Goal: Task Accomplishment & Management: Complete application form

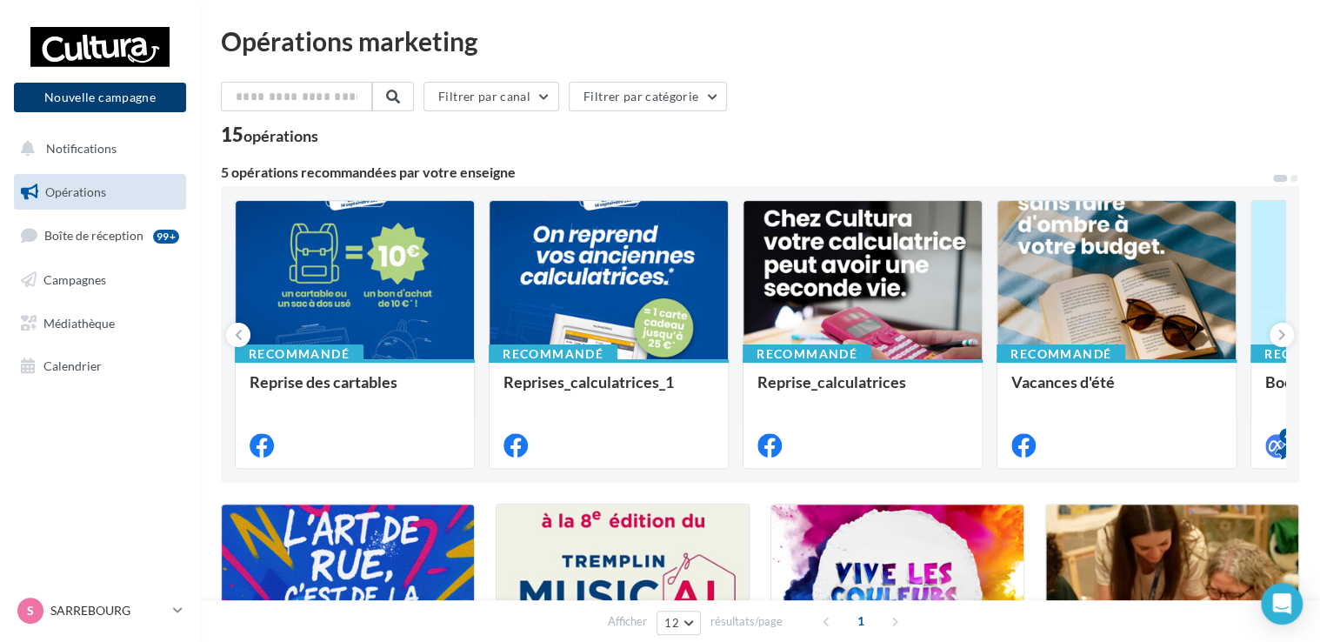
click at [83, 97] on button "Nouvelle campagne" at bounding box center [100, 98] width 172 height 30
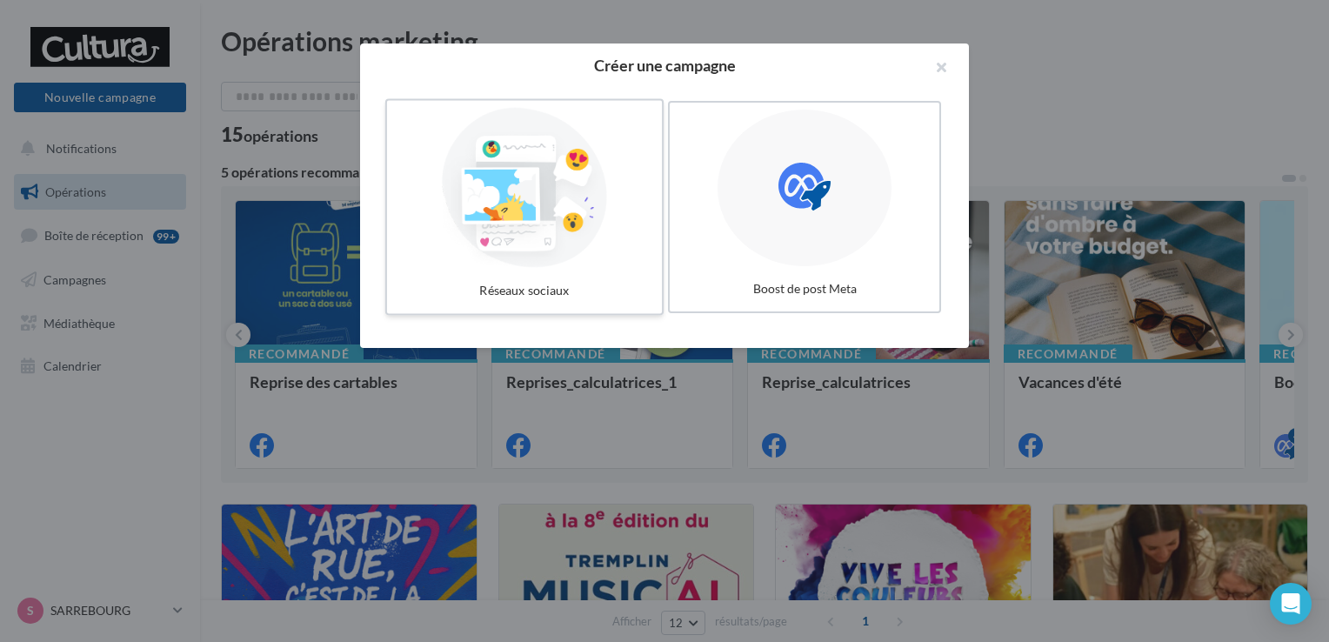
click at [584, 186] on div at bounding box center [524, 188] width 261 height 160
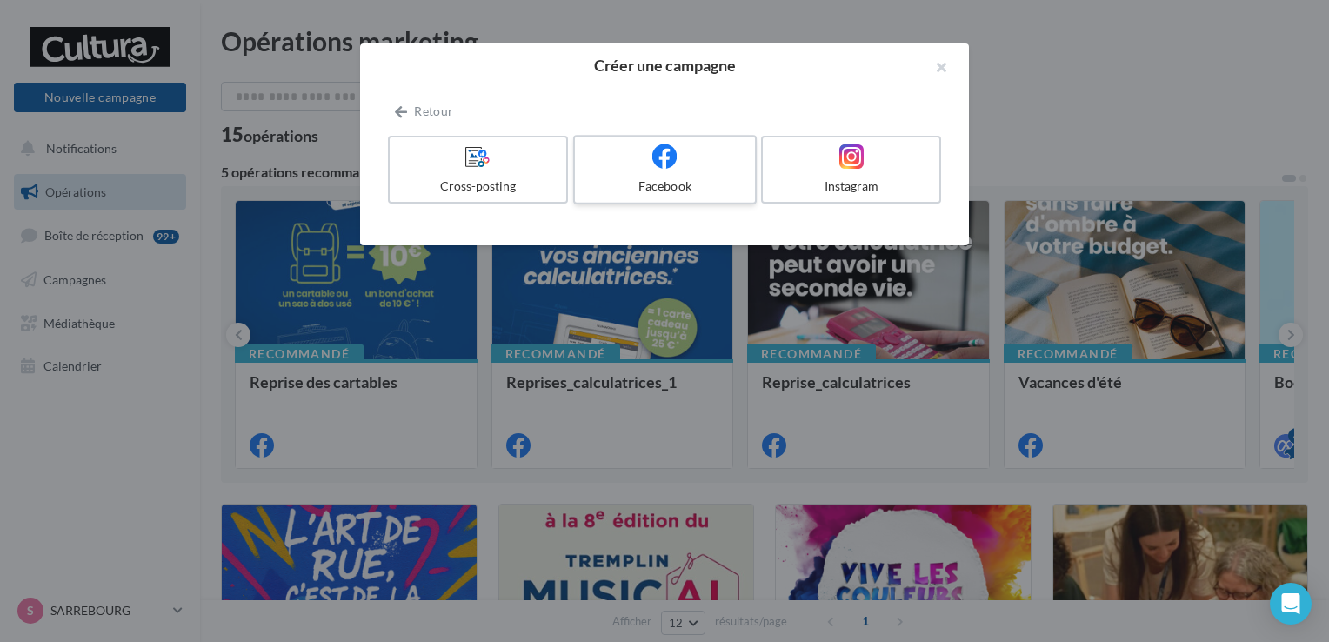
click at [646, 179] on div "Facebook" at bounding box center [664, 185] width 165 height 17
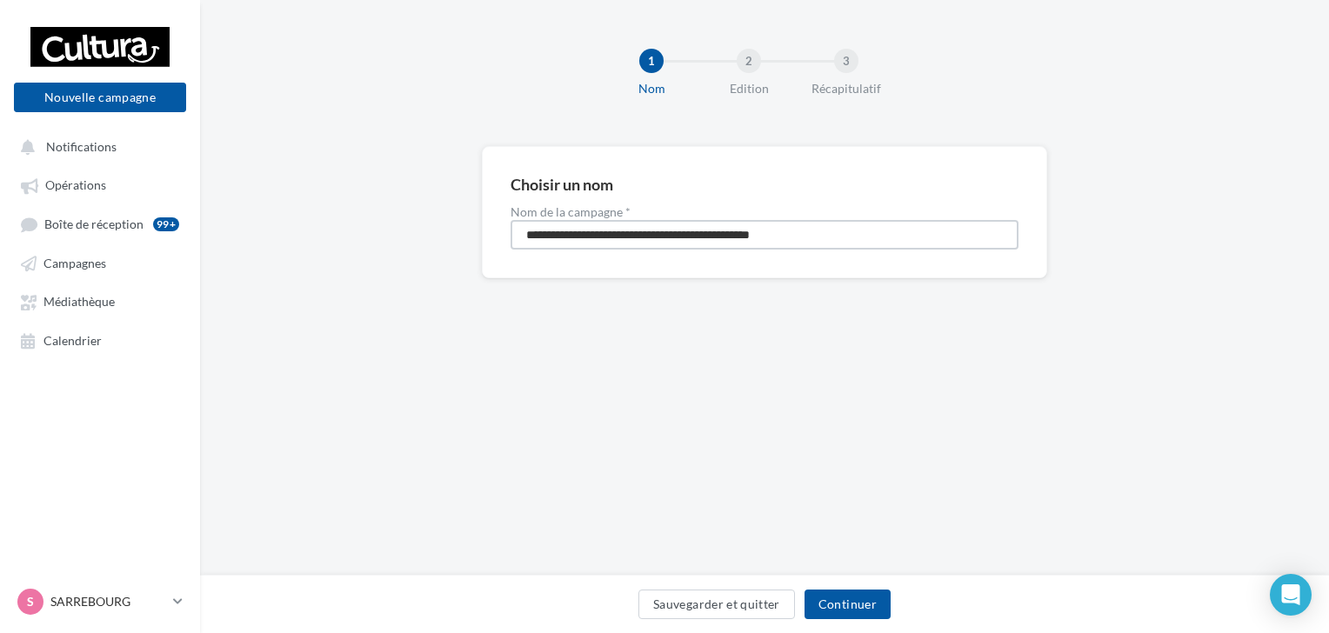
click at [828, 230] on input "**********" at bounding box center [765, 235] width 508 height 30
type input "*"
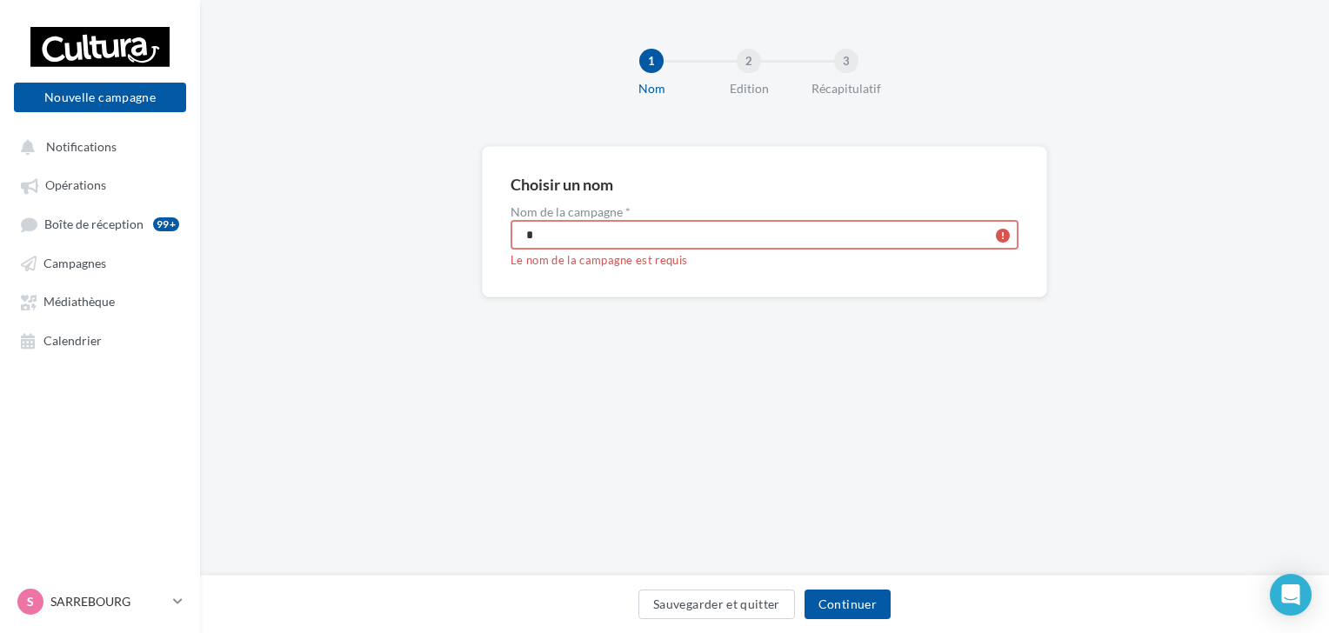
click at [828, 230] on input "*" at bounding box center [765, 235] width 508 height 30
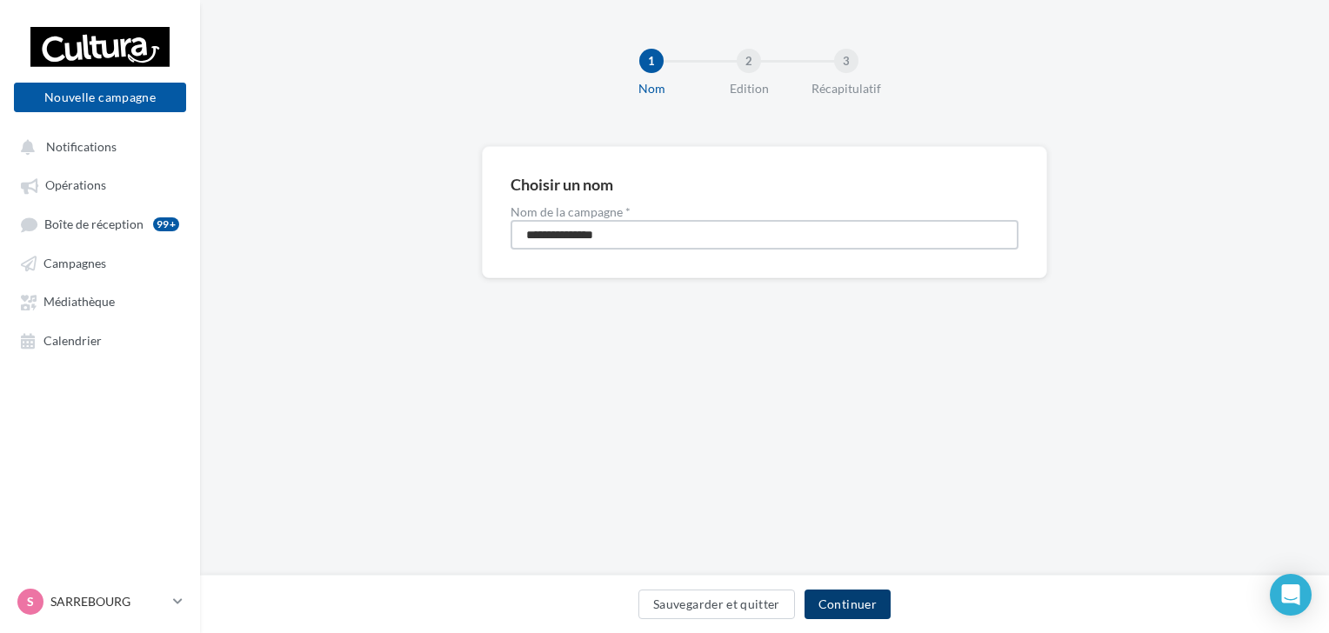
type input "**********"
click at [840, 610] on button "Continuer" at bounding box center [848, 605] width 86 height 30
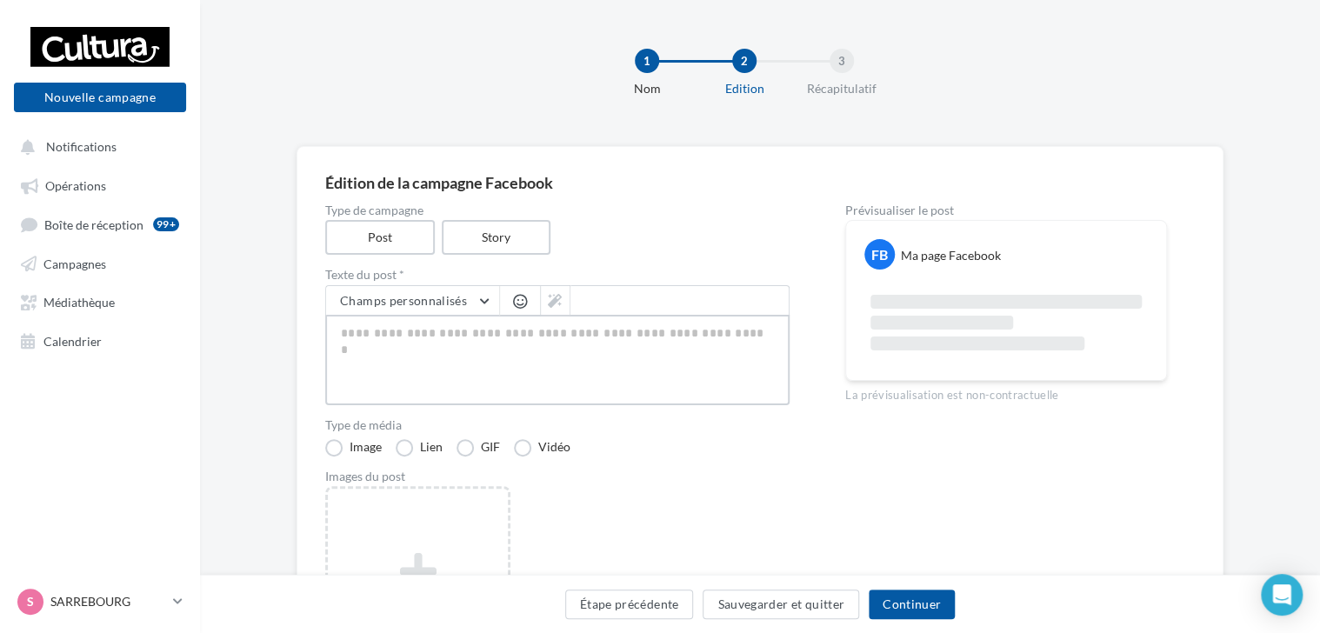
click at [344, 331] on textarea at bounding box center [557, 360] width 464 height 90
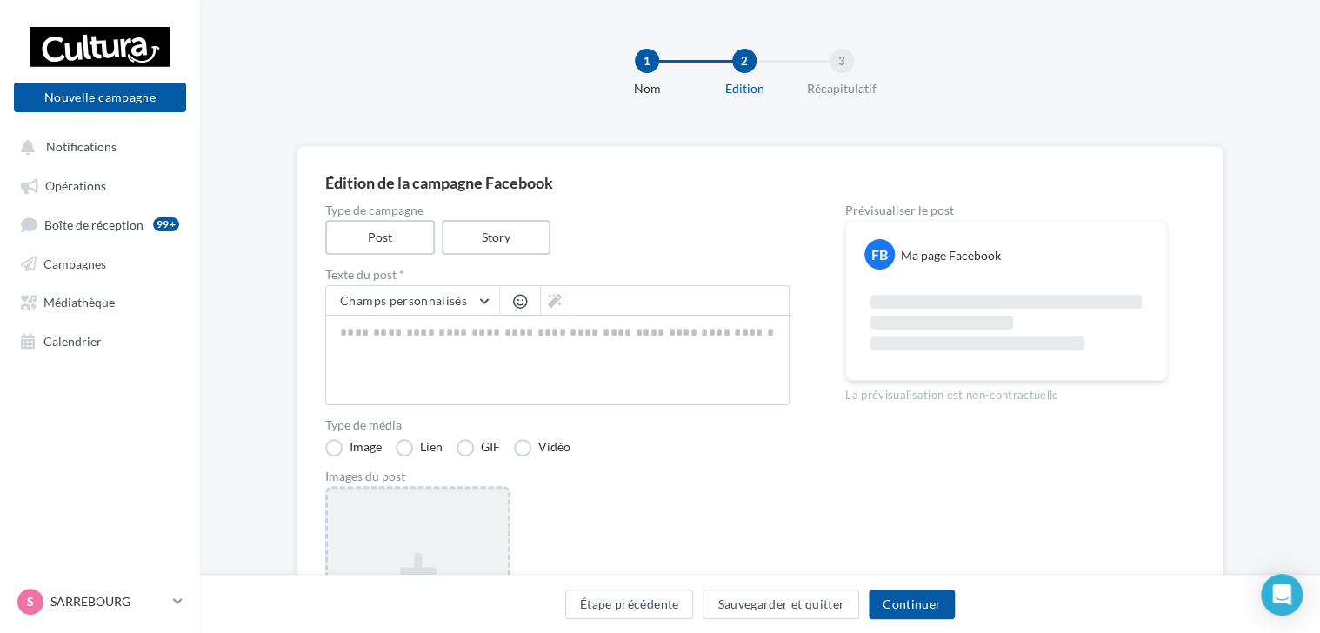
click at [414, 525] on div "Ajouter une image Format: png, jpg" at bounding box center [417, 599] width 185 height 226
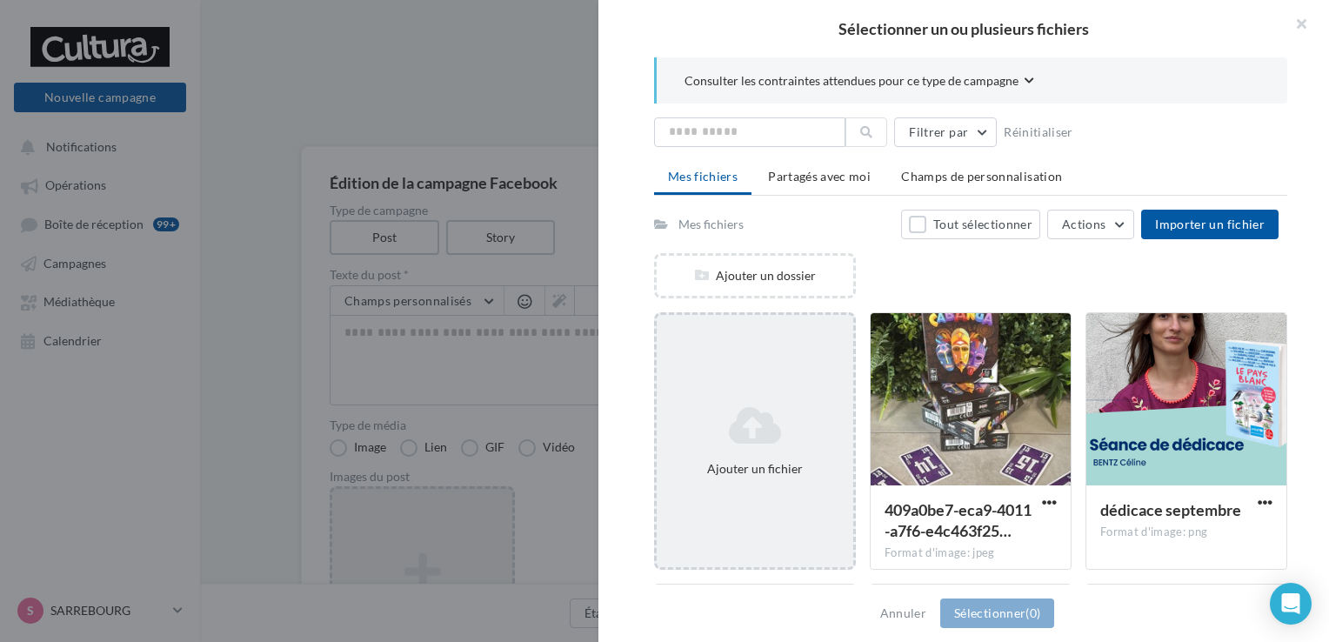
click at [767, 460] on div "Ajouter un fichier" at bounding box center [755, 468] width 183 height 17
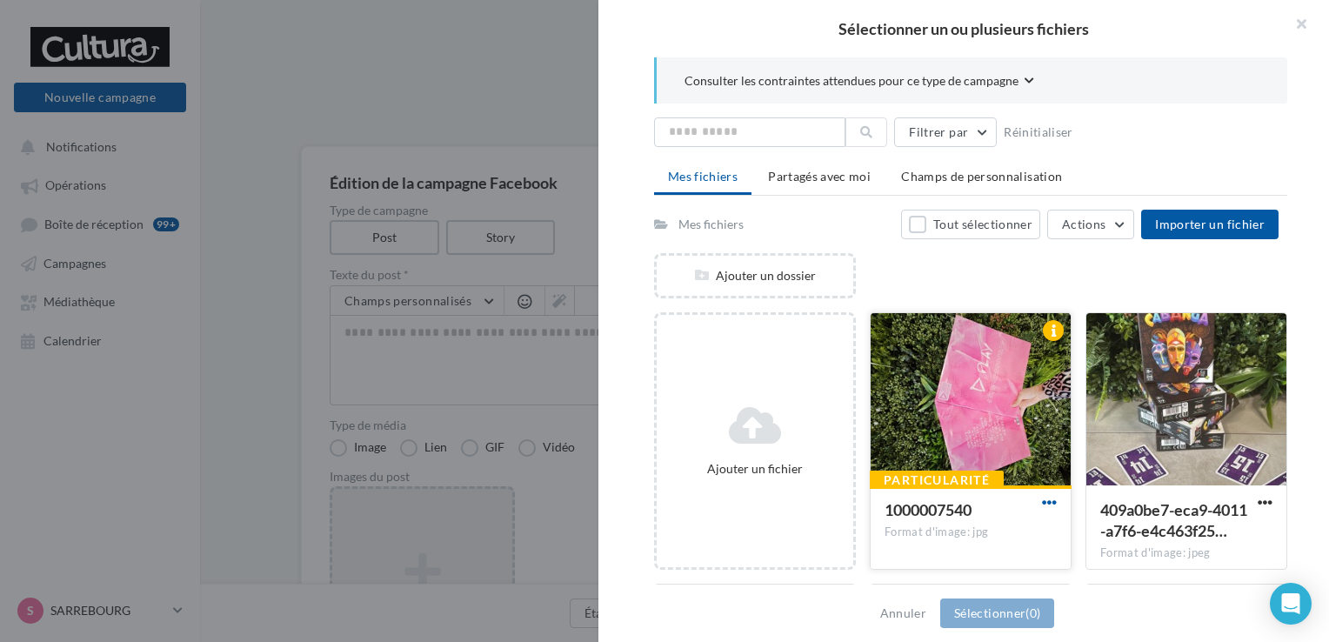
click at [1043, 498] on span "button" at bounding box center [1049, 502] width 15 height 15
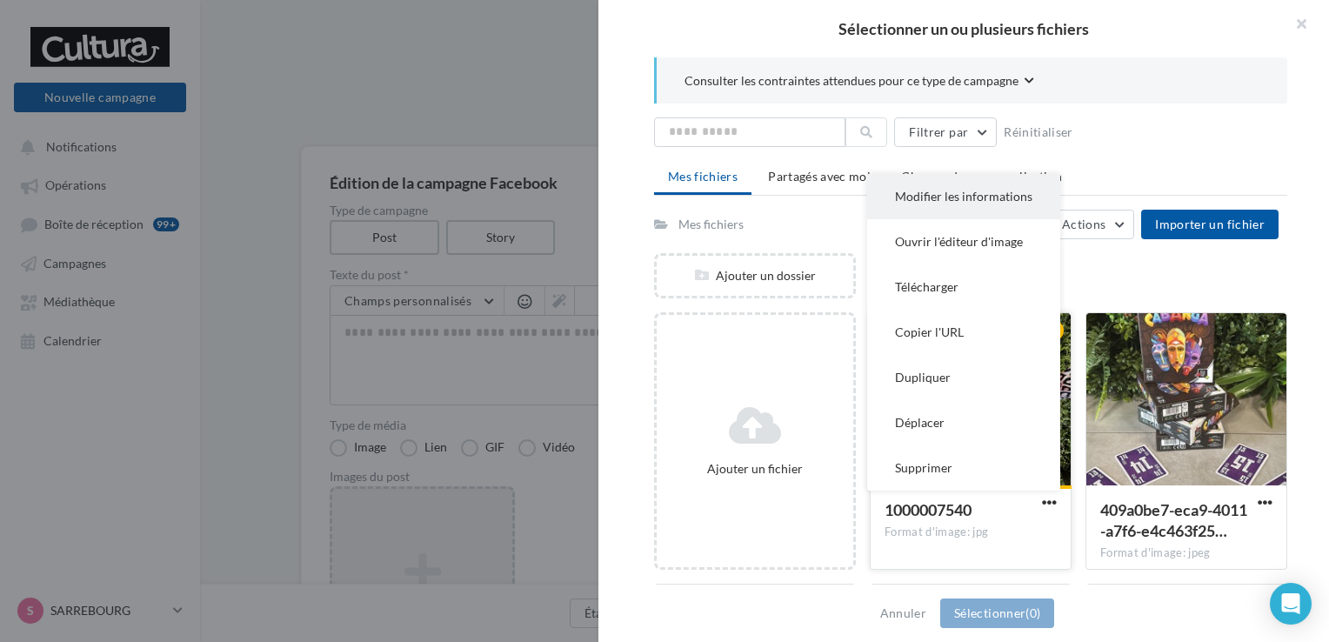
click at [965, 198] on button "Modifier les informations" at bounding box center [963, 196] width 193 height 45
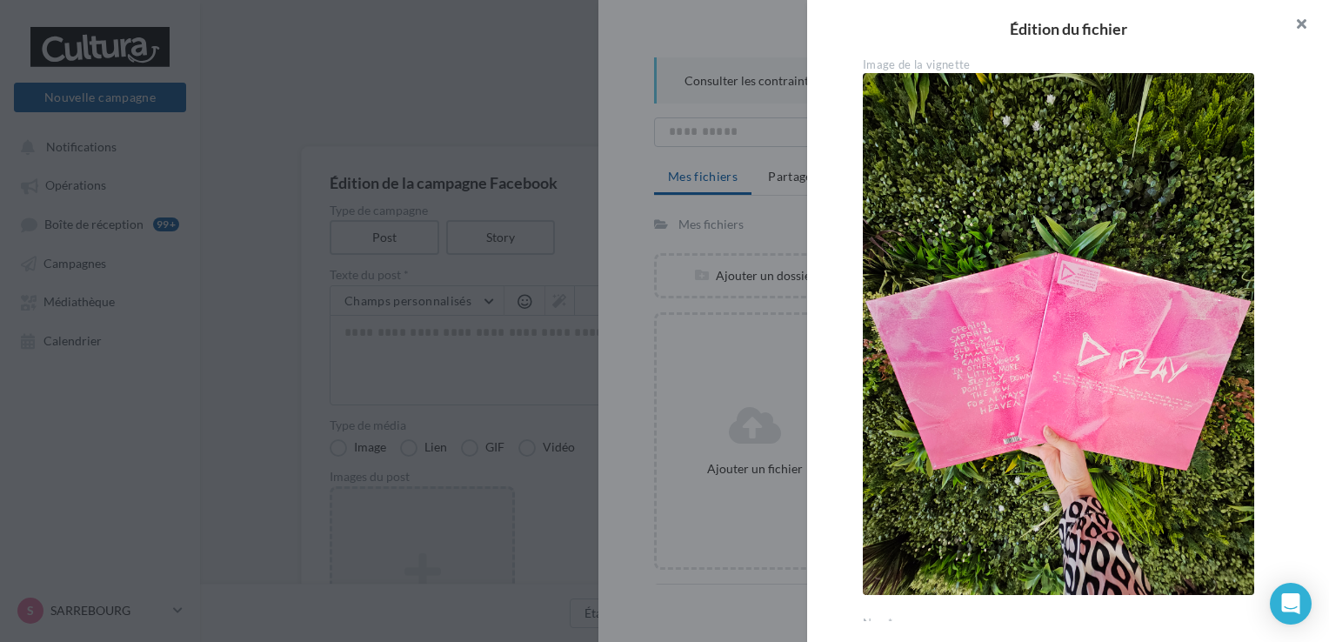
click at [1305, 26] on button "button" at bounding box center [1294, 26] width 70 height 52
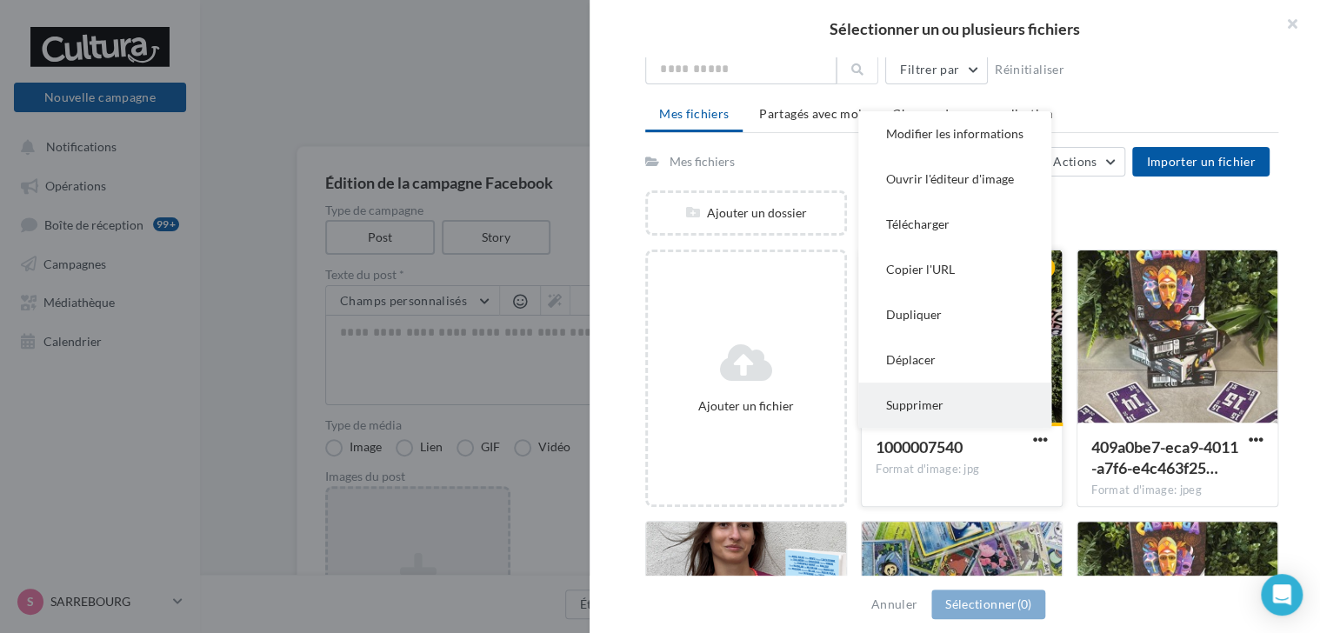
scroll to position [38, 0]
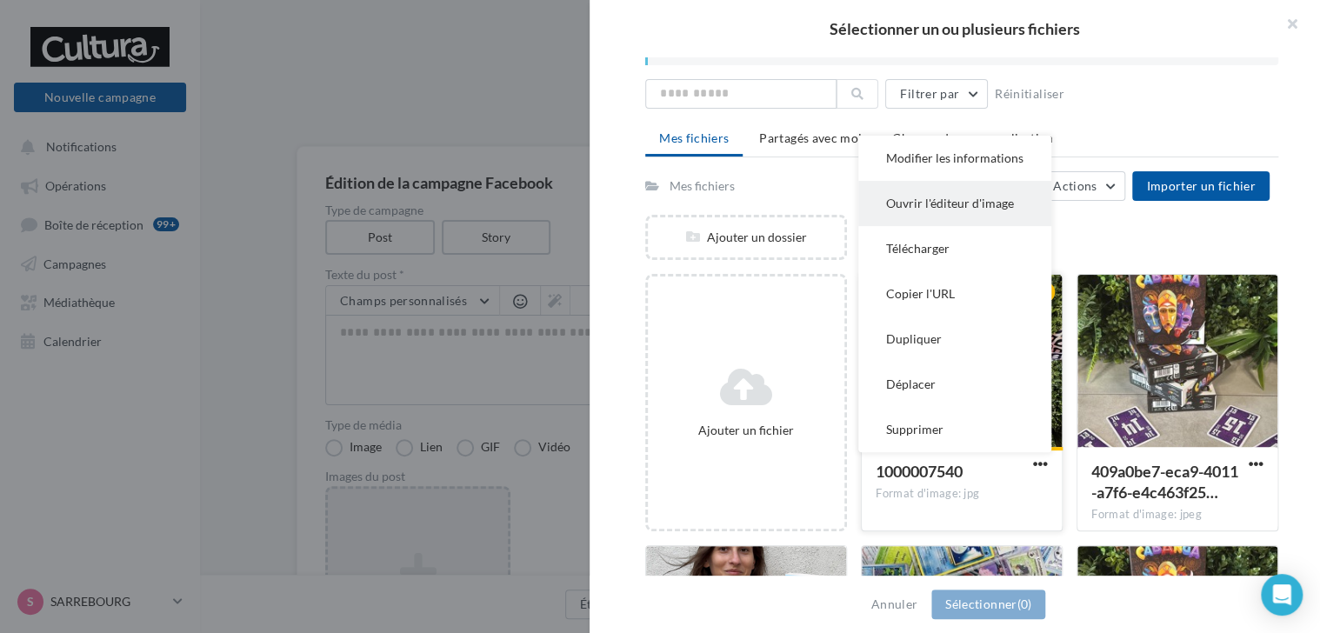
click at [946, 211] on button "Ouvrir l'éditeur d'image" at bounding box center [954, 203] width 193 height 45
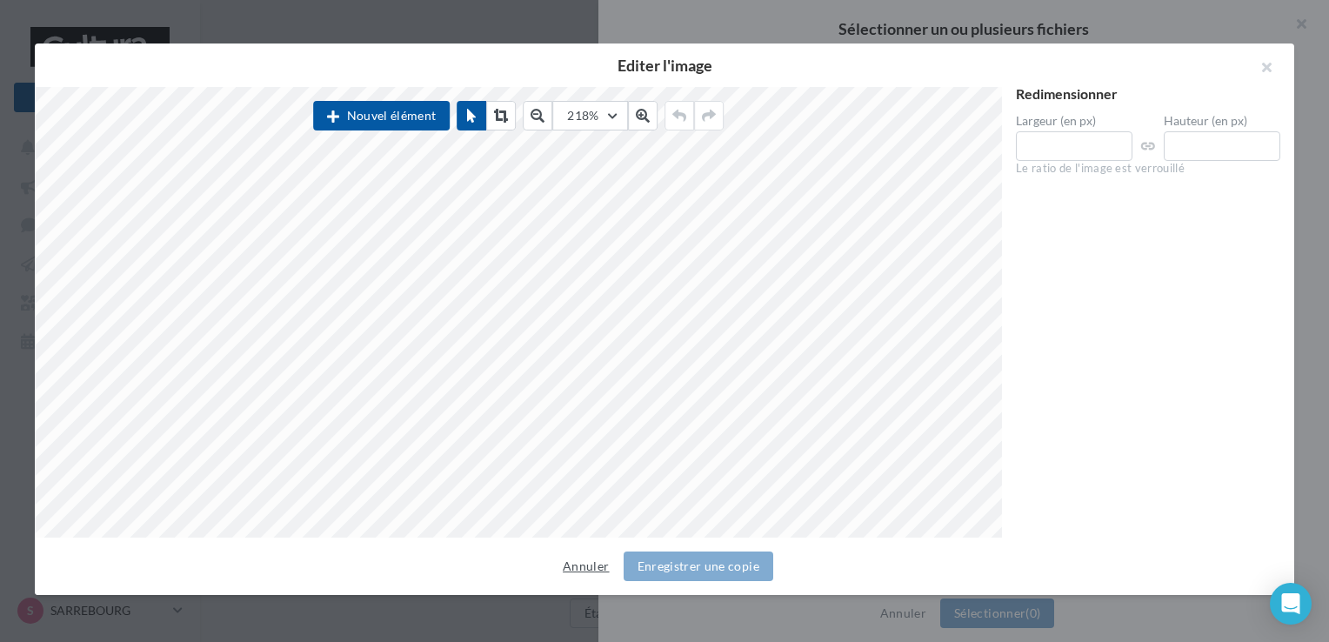
click at [577, 568] on button "Annuler" at bounding box center [586, 566] width 60 height 21
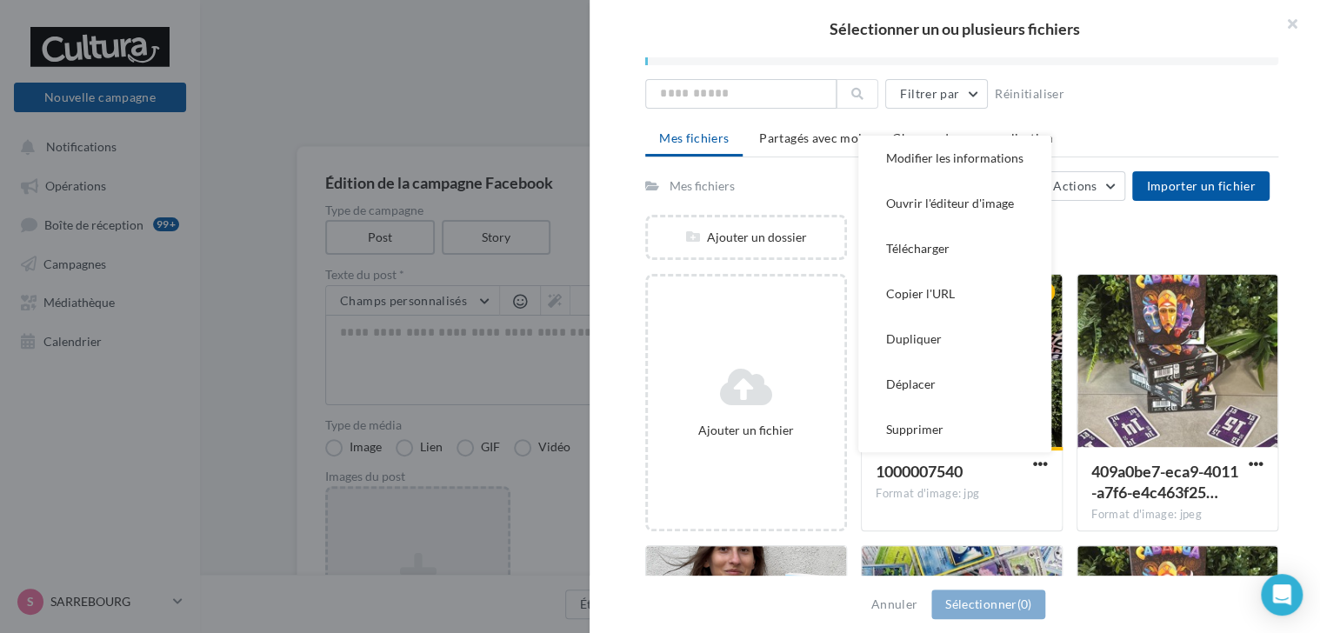
click at [612, 90] on div "Consulter les contraintes attendues pour ce type de campagne Filtrer par Réinit…" at bounding box center [962, 317] width 745 height 520
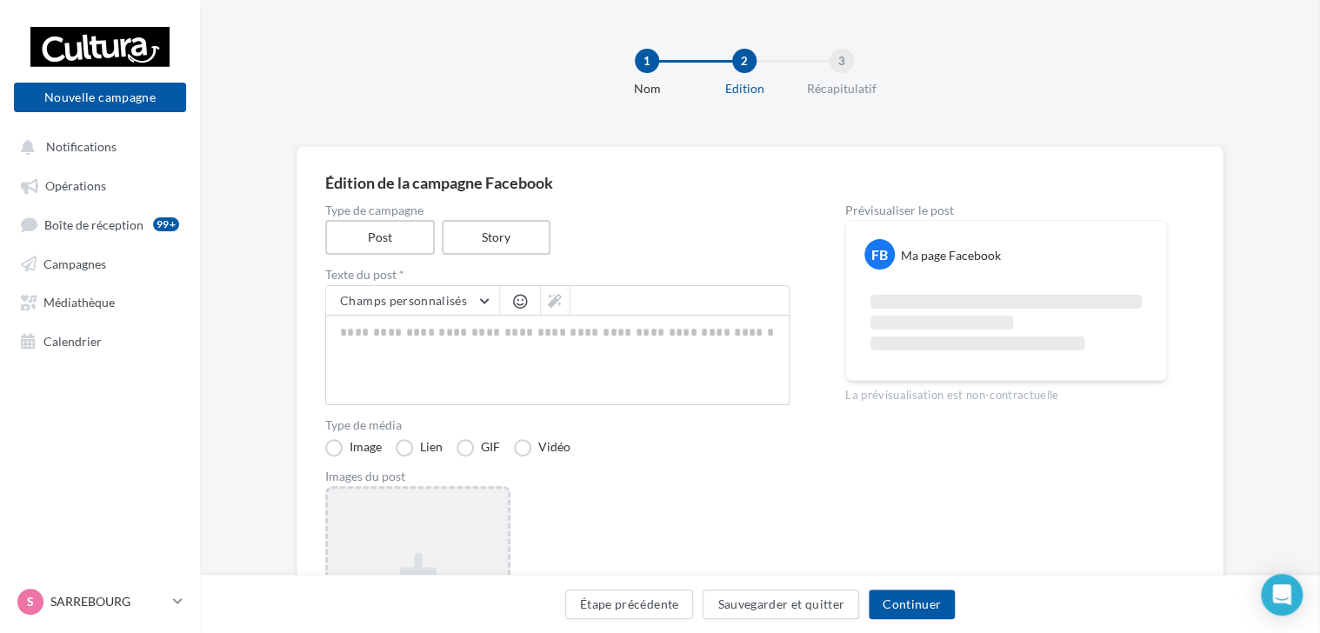
click at [501, 93] on div "1 Nom 2 Edition 3 Récapitulatif Édition de la campagne Facebook Type de campagn…" at bounding box center [760, 404] width 1120 height 808
click at [407, 553] on icon at bounding box center [418, 572] width 166 height 42
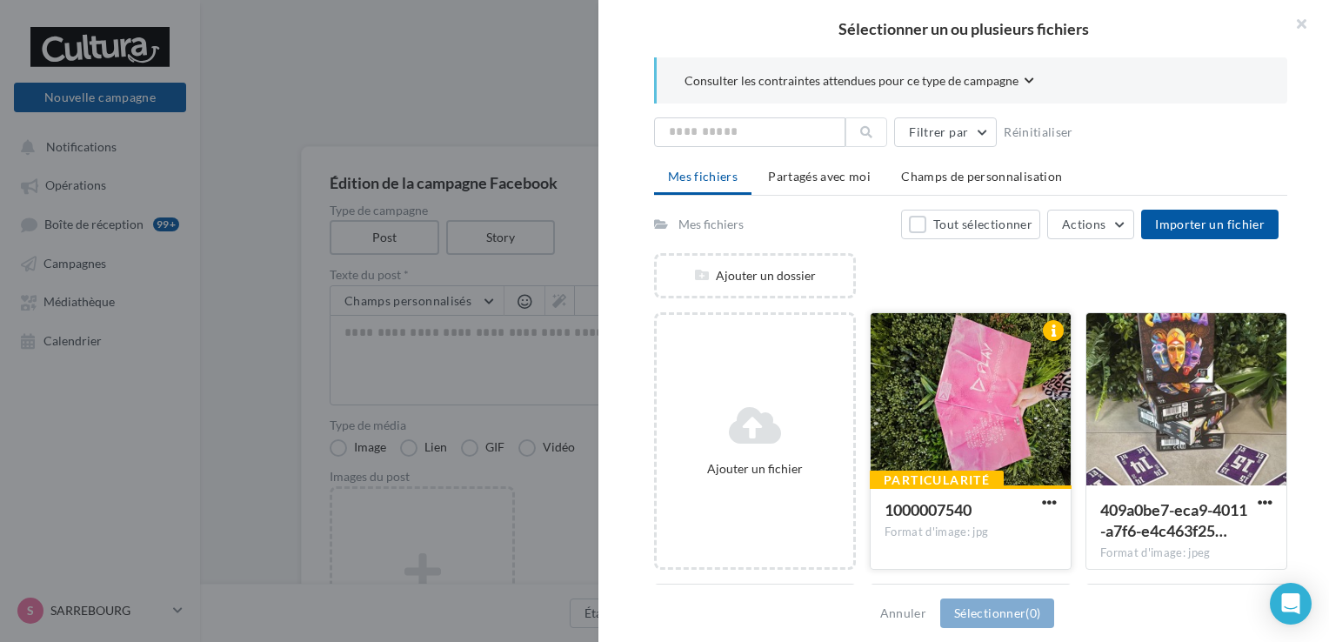
click at [965, 395] on div at bounding box center [971, 400] width 200 height 174
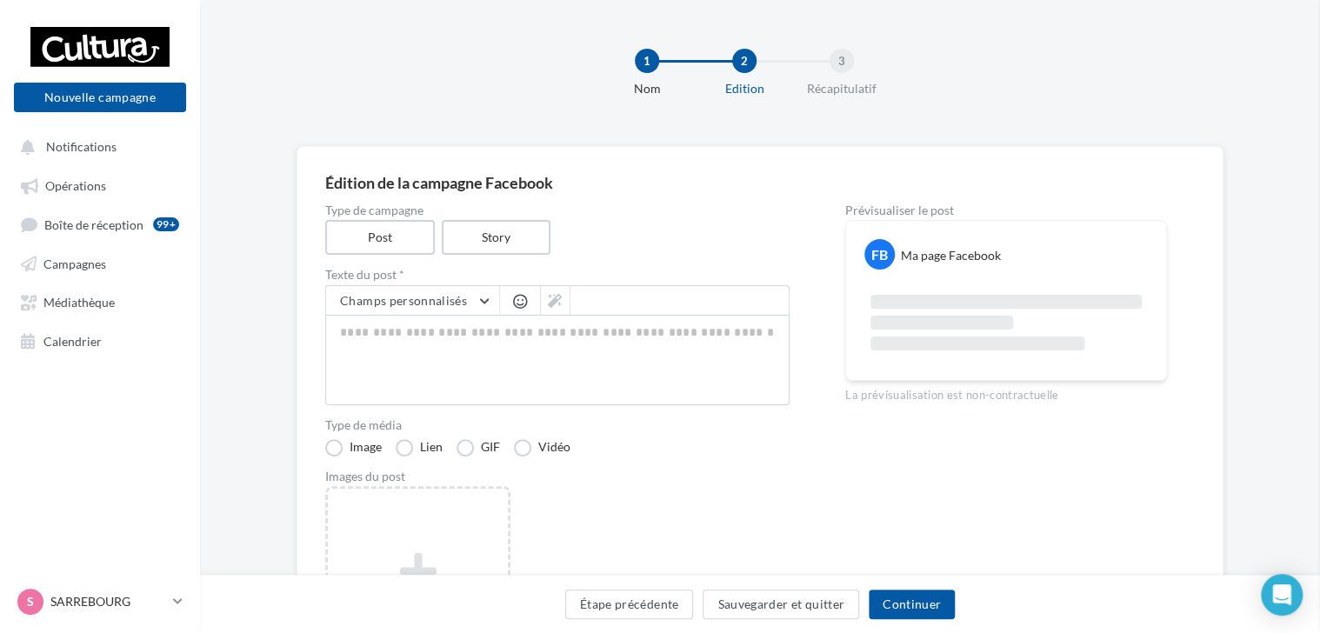
click at [438, 489] on div "Sélectionner un ou plusieurs fichiers Consulter les contraintes attendues pour …" at bounding box center [418, 489] width 180 height 0
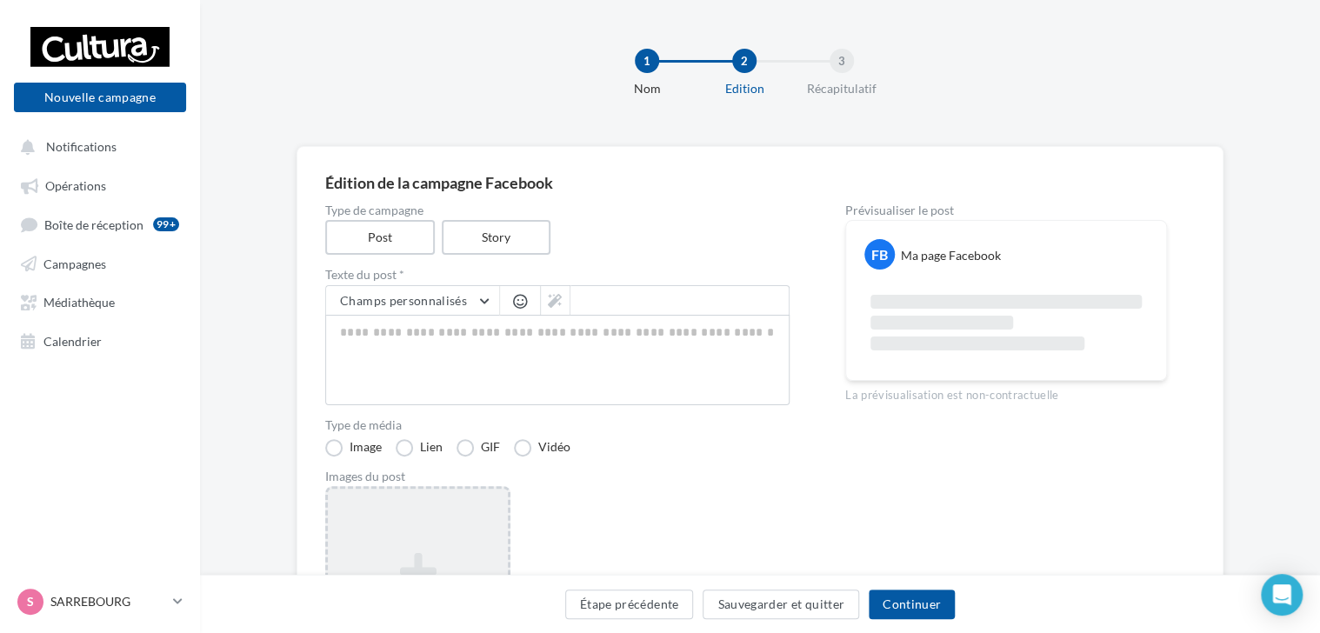
click at [397, 546] on div "Ajouter une image Format: png, jpg" at bounding box center [418, 599] width 180 height 111
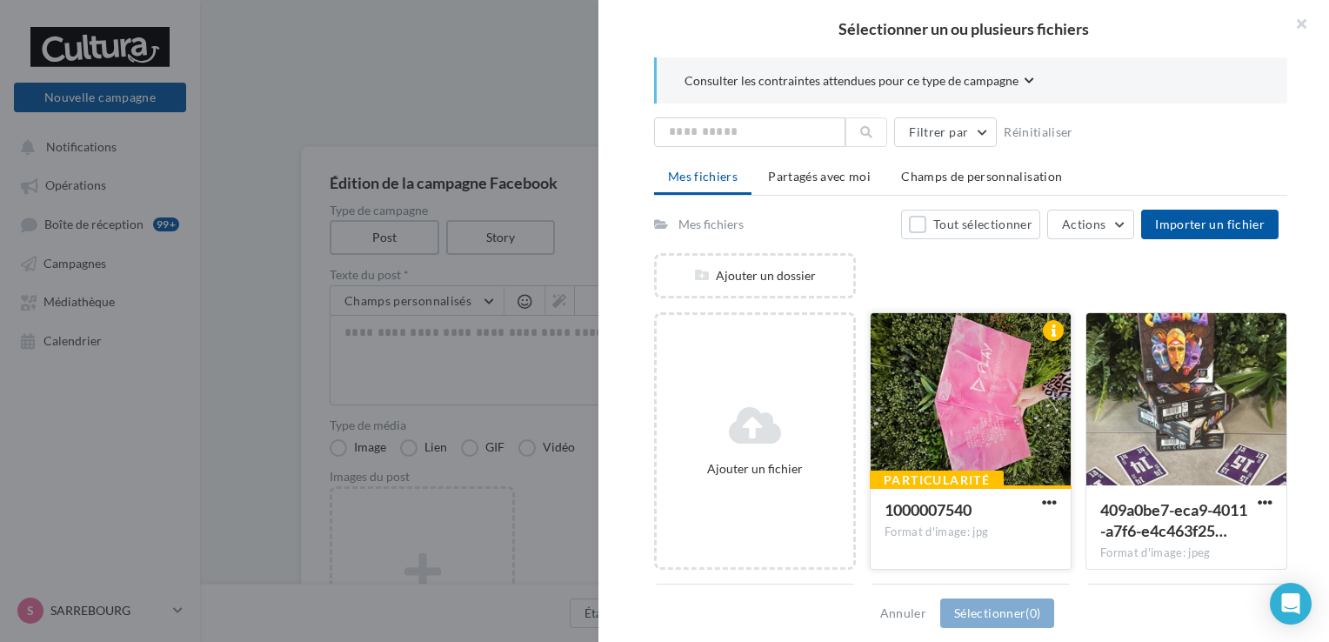
click at [948, 422] on div at bounding box center [971, 400] width 200 height 174
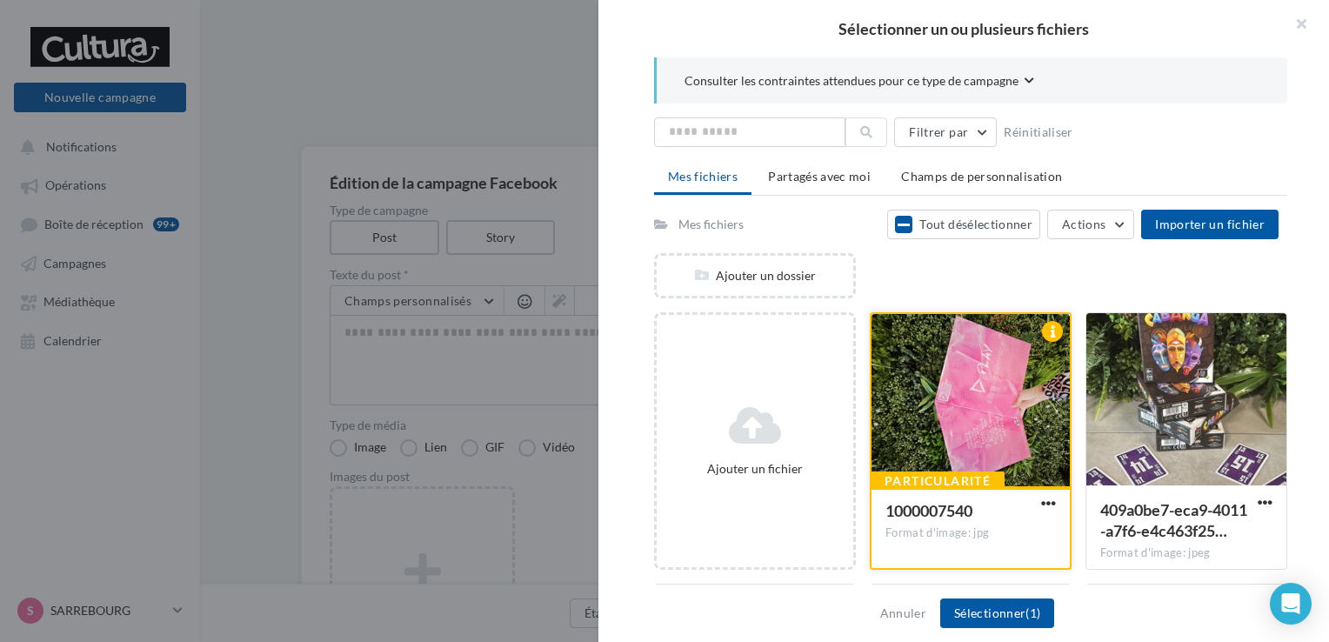
click at [948, 422] on div at bounding box center [971, 401] width 198 height 174
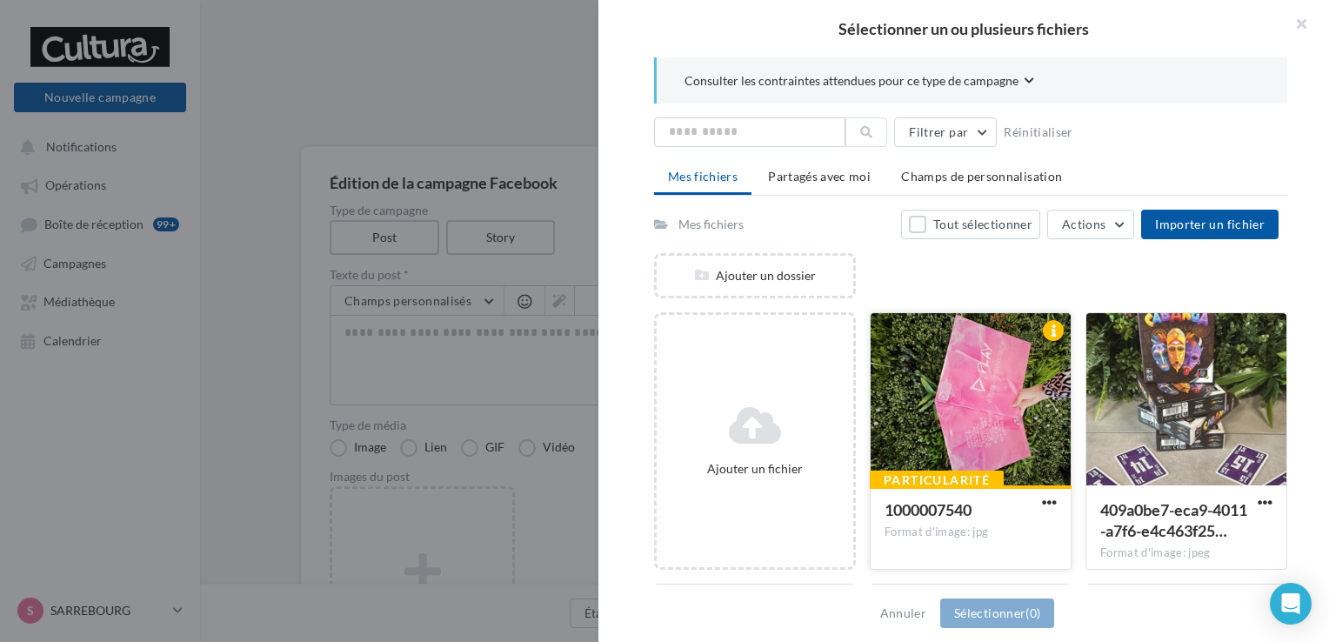
click at [948, 422] on div at bounding box center [971, 400] width 200 height 174
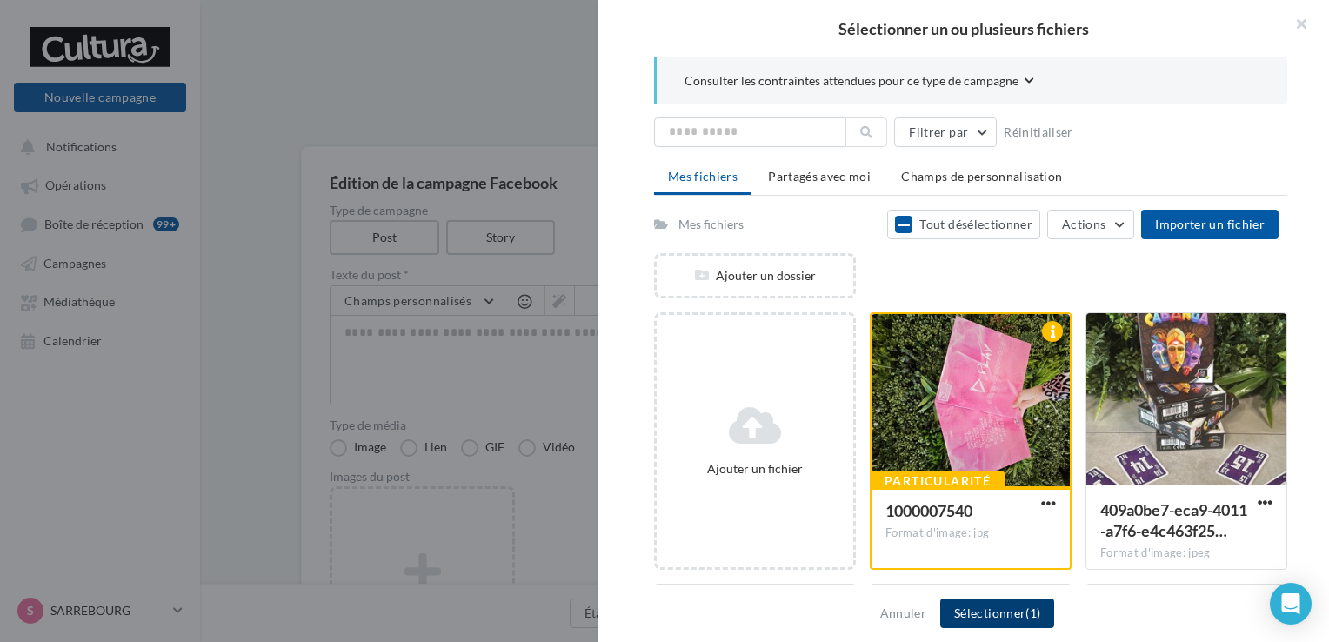
click at [978, 614] on button "Sélectionner (1)" at bounding box center [997, 613] width 114 height 30
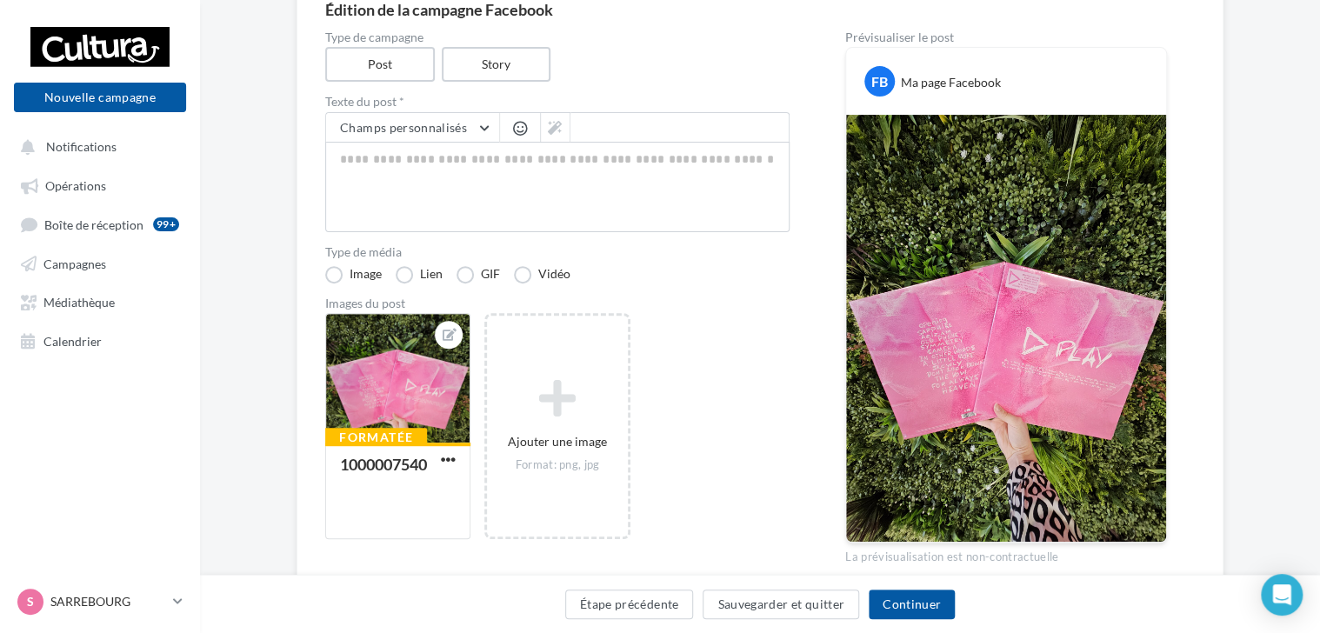
scroll to position [178, 0]
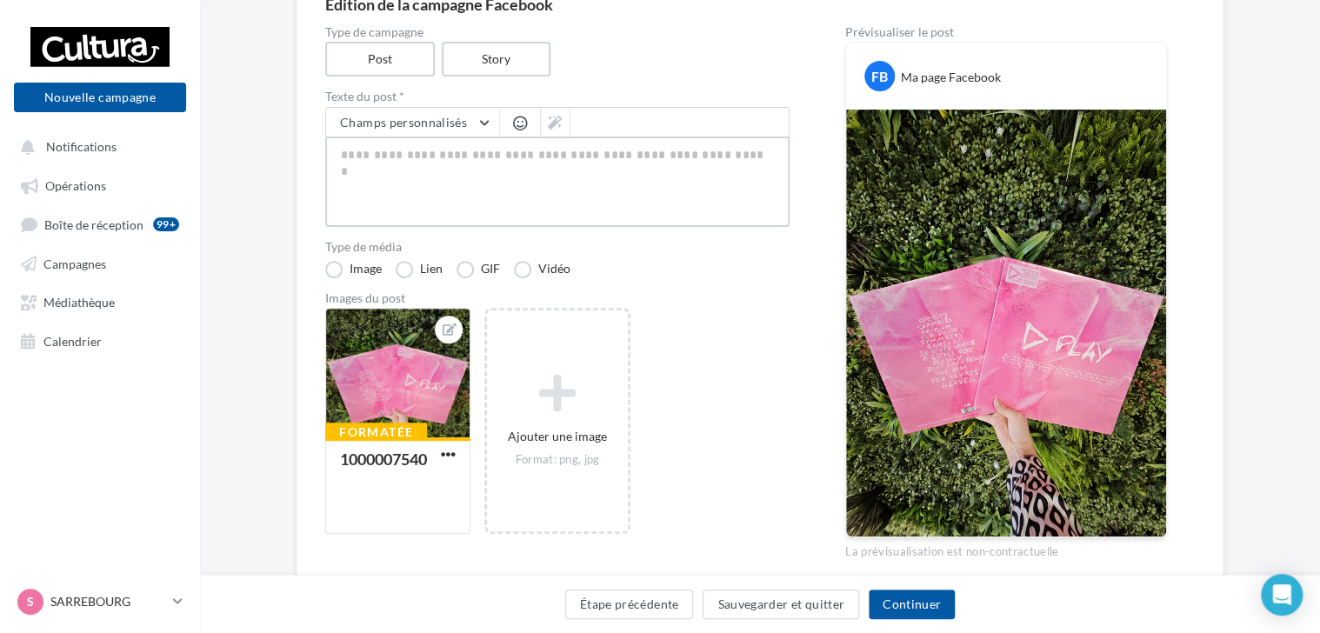
click at [421, 165] on textarea at bounding box center [557, 182] width 464 height 90
paste textarea "**********"
type textarea "**********"
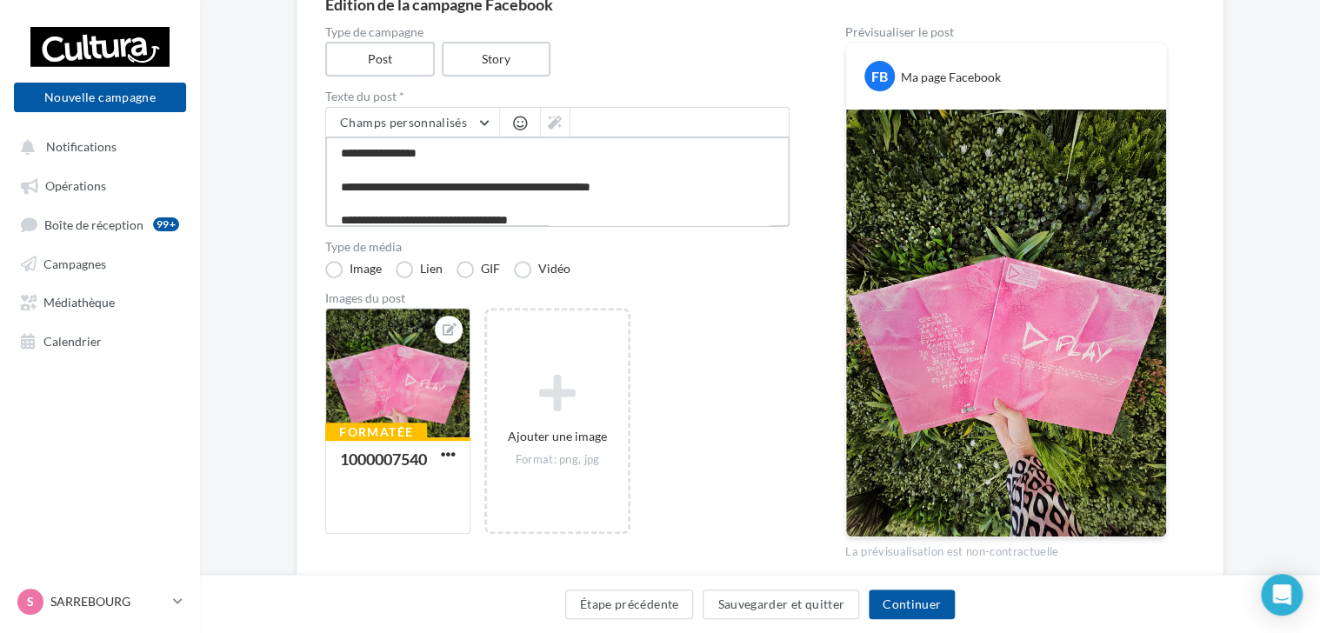
scroll to position [360, 0]
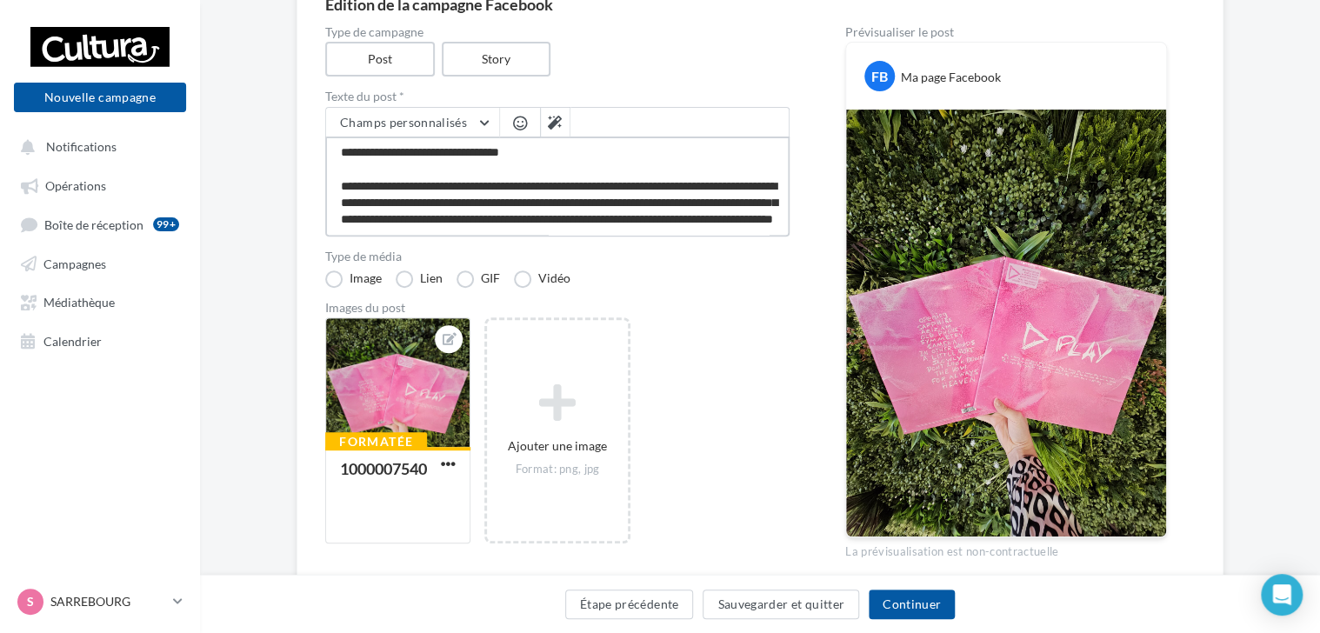
type textarea "**********"
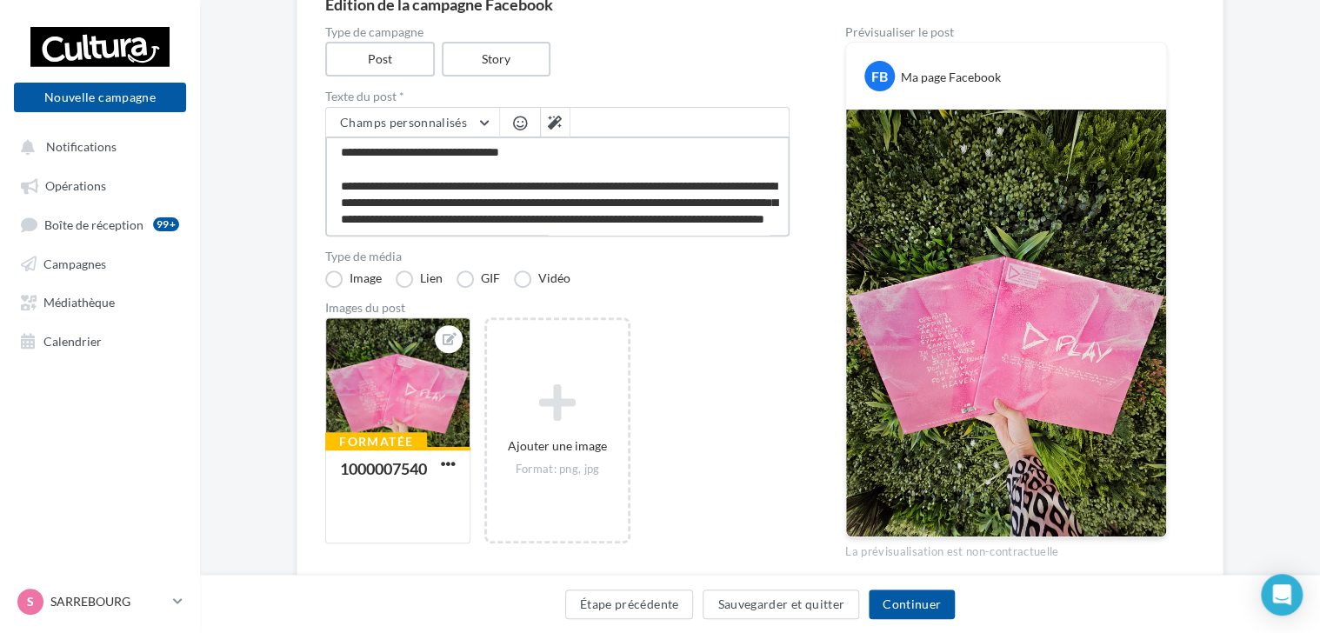
type textarea "**********"
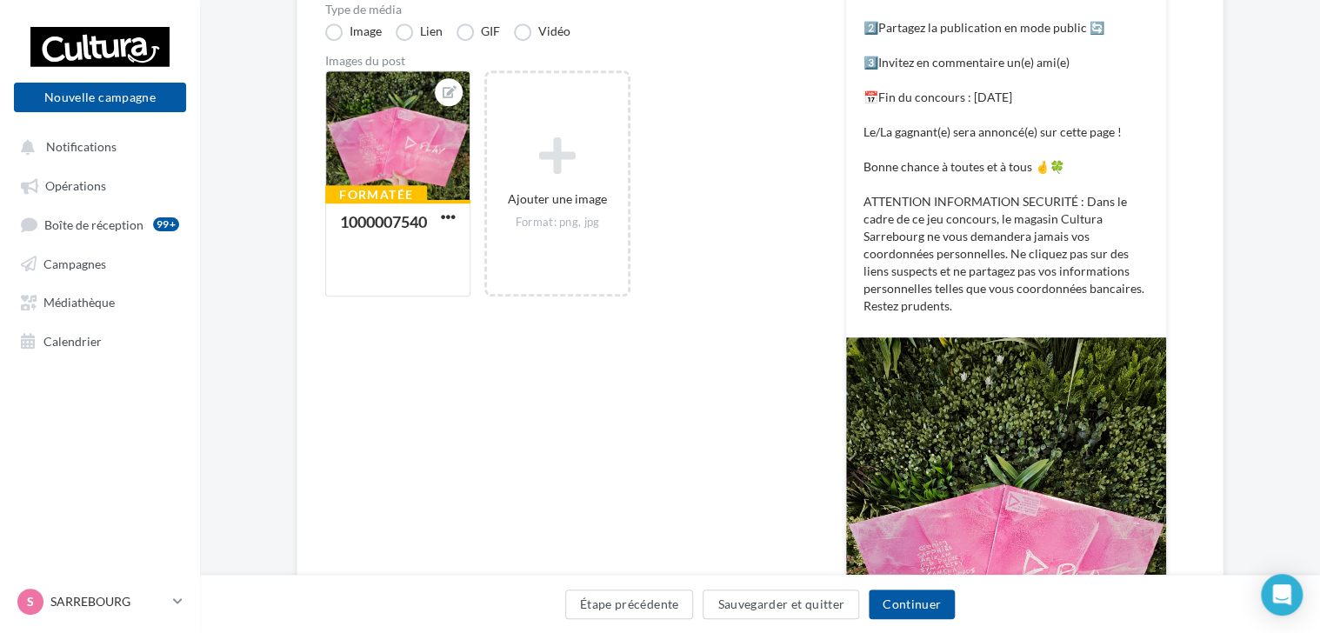
scroll to position [436, 0]
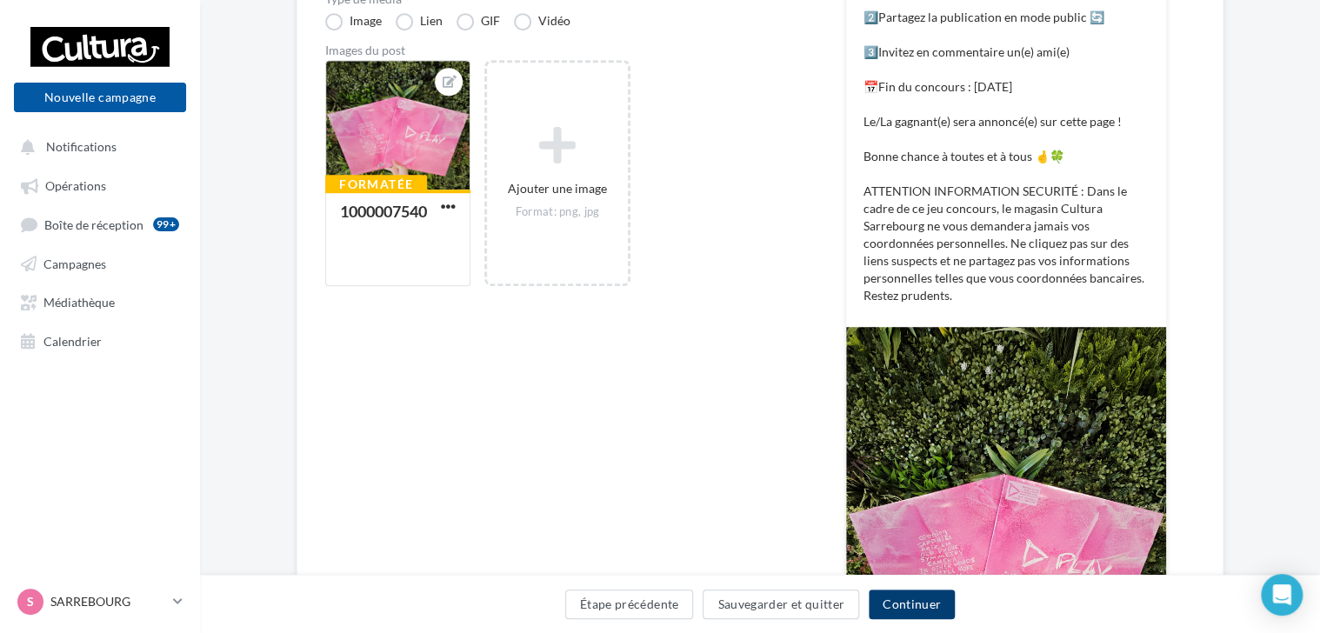
type textarea "**********"
click at [934, 611] on button "Continuer" at bounding box center [912, 605] width 86 height 30
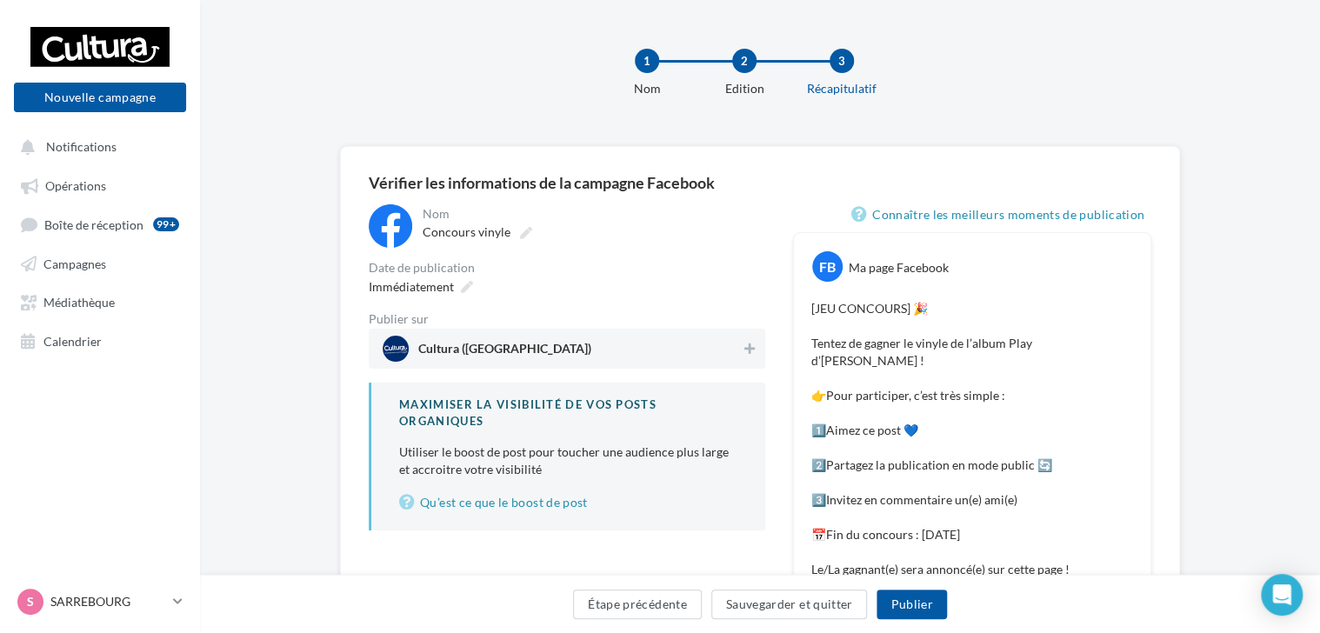
click at [654, 346] on span "Cultura (Sarrebourg)" at bounding box center [562, 349] width 358 height 26
click at [427, 290] on span "Immédiatement" at bounding box center [411, 286] width 85 height 15
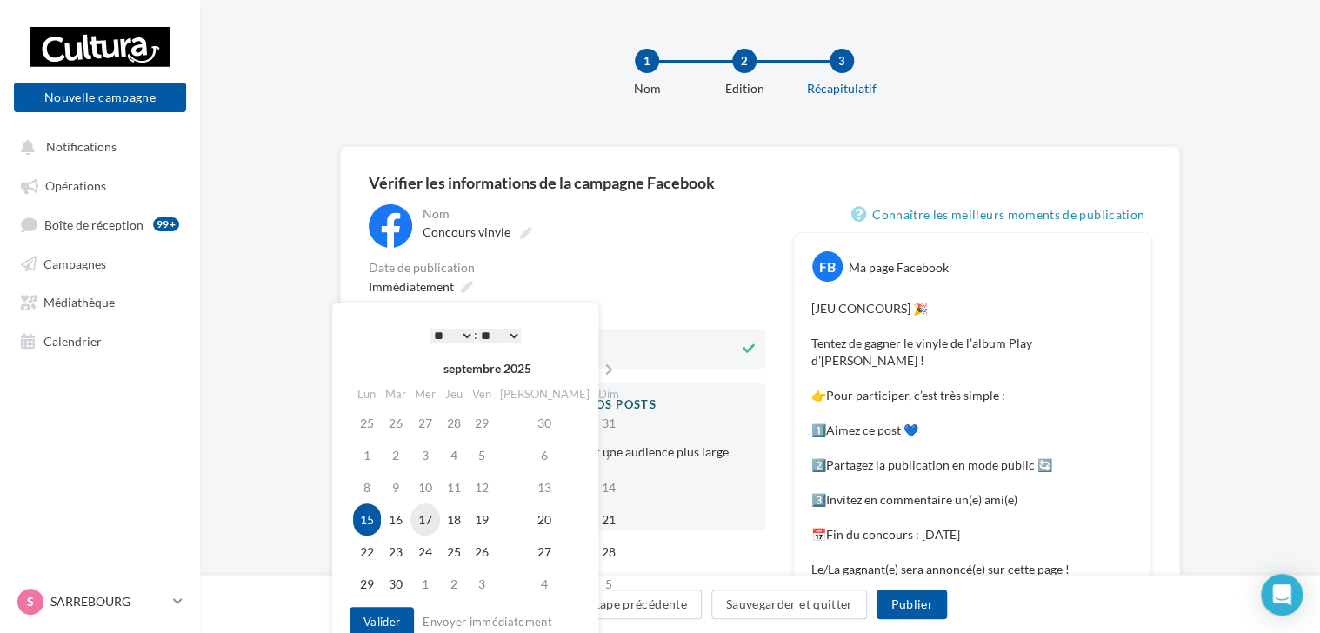
click at [430, 524] on td "17" at bounding box center [426, 520] width 30 height 32
click at [438, 336] on select "* * * * * * * * * * ** ** ** ** ** ** ** ** ** ** ** ** ** **" at bounding box center [452, 336] width 43 height 14
click at [391, 621] on button "Valider" at bounding box center [382, 622] width 64 height 30
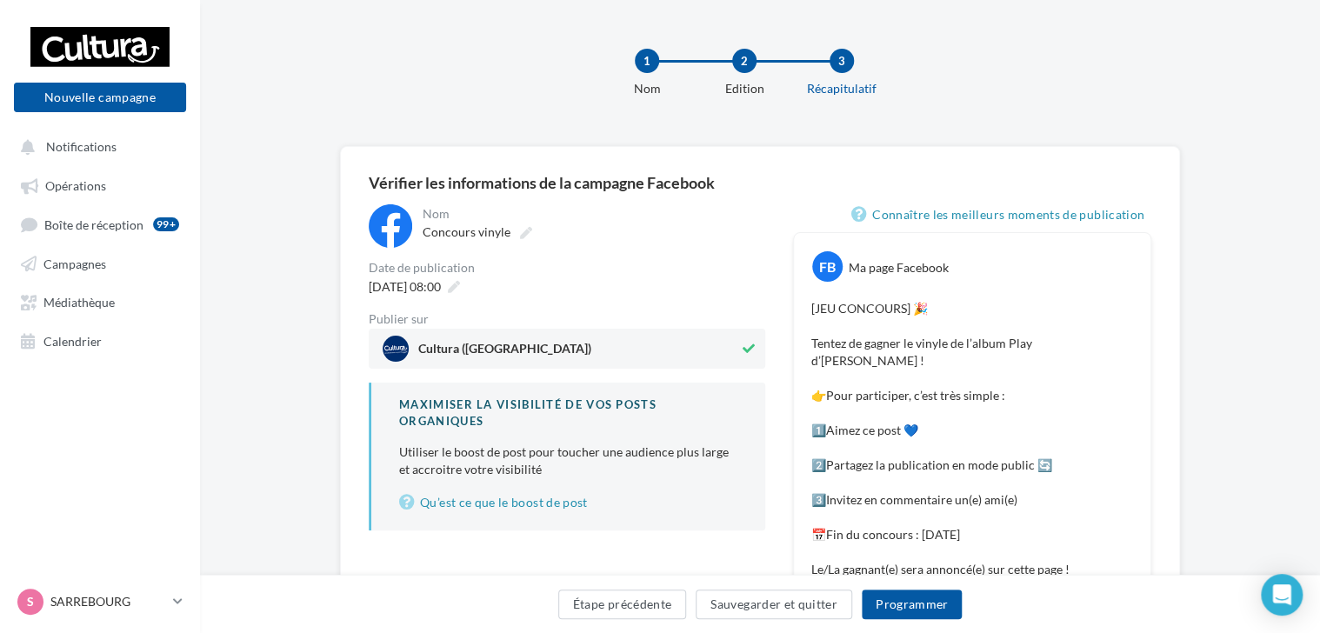
drag, startPoint x: 1319, startPoint y: 174, endPoint x: 1328, endPoint y: 210, distance: 37.8
click at [1320, 210] on html "Nouvelle campagne Nouvelle campagne Notifications Opérations Boîte de réception…" at bounding box center [660, 316] width 1320 height 633
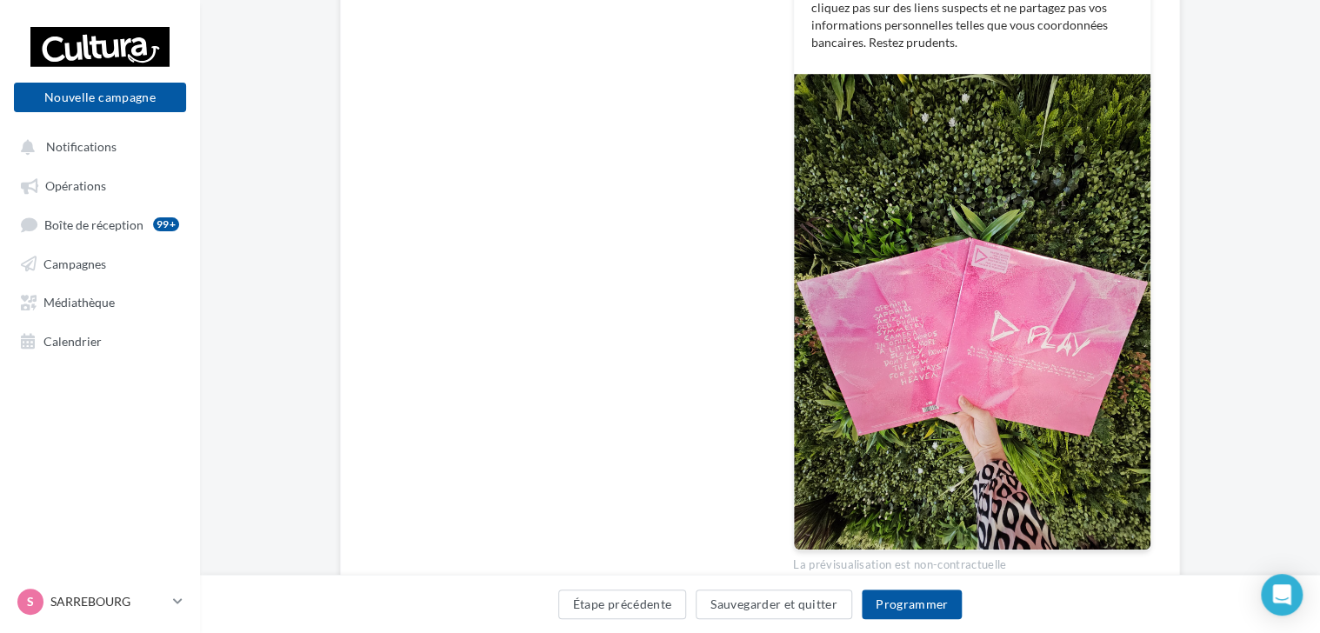
scroll to position [737, 0]
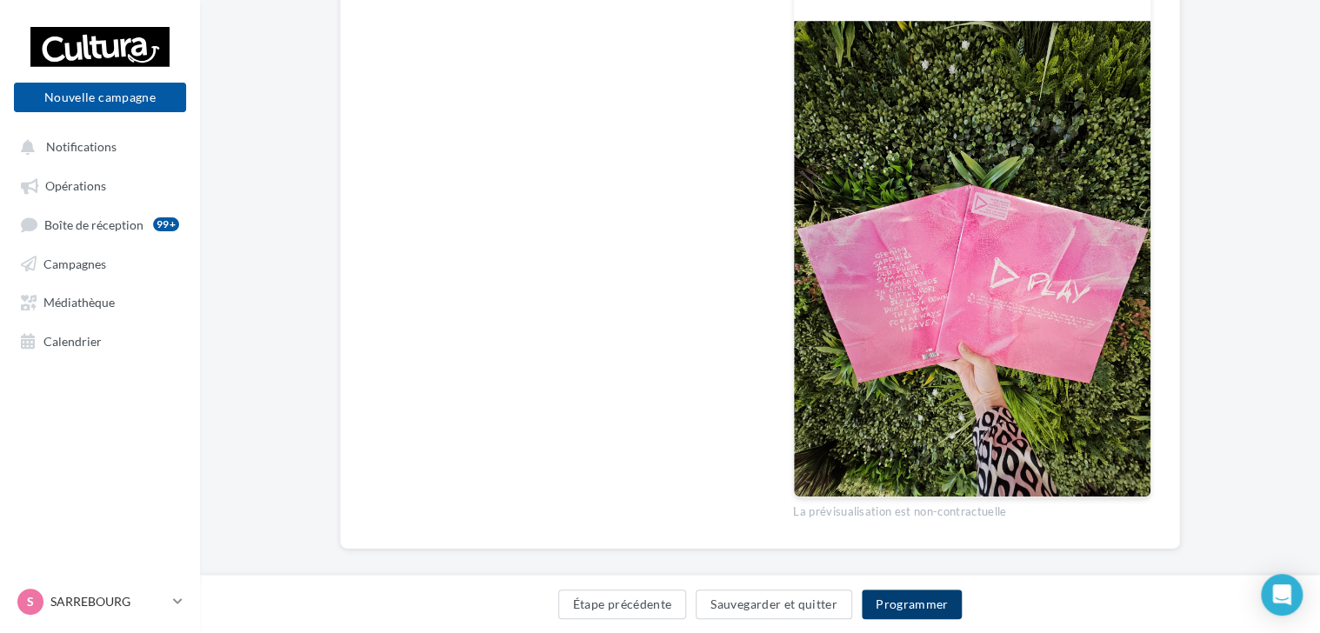
click at [905, 609] on button "Programmer" at bounding box center [912, 605] width 101 height 30
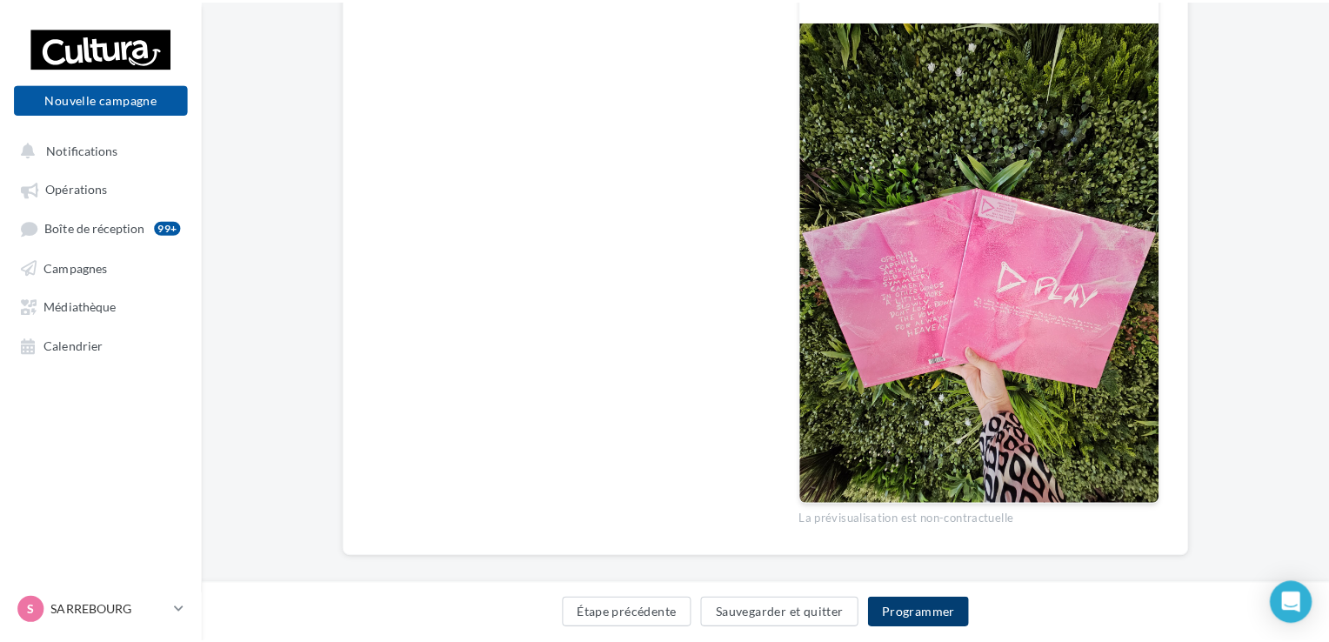
scroll to position [727, 0]
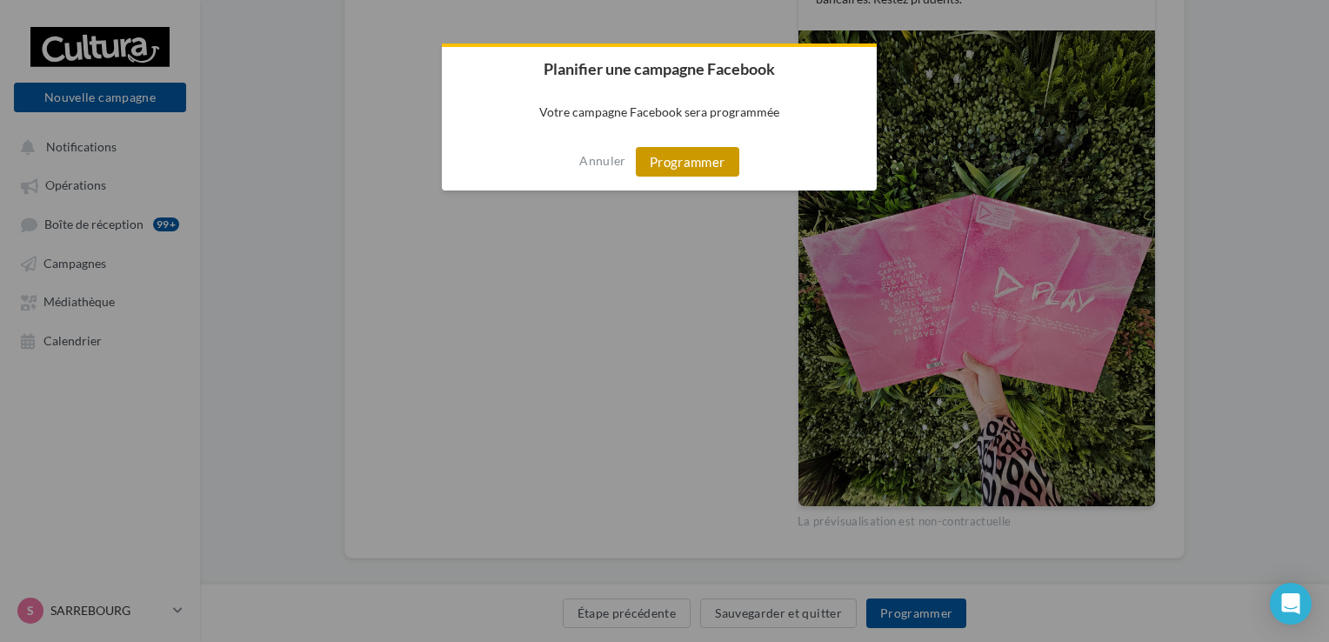
click at [692, 163] on button "Programmer" at bounding box center [688, 162] width 104 height 30
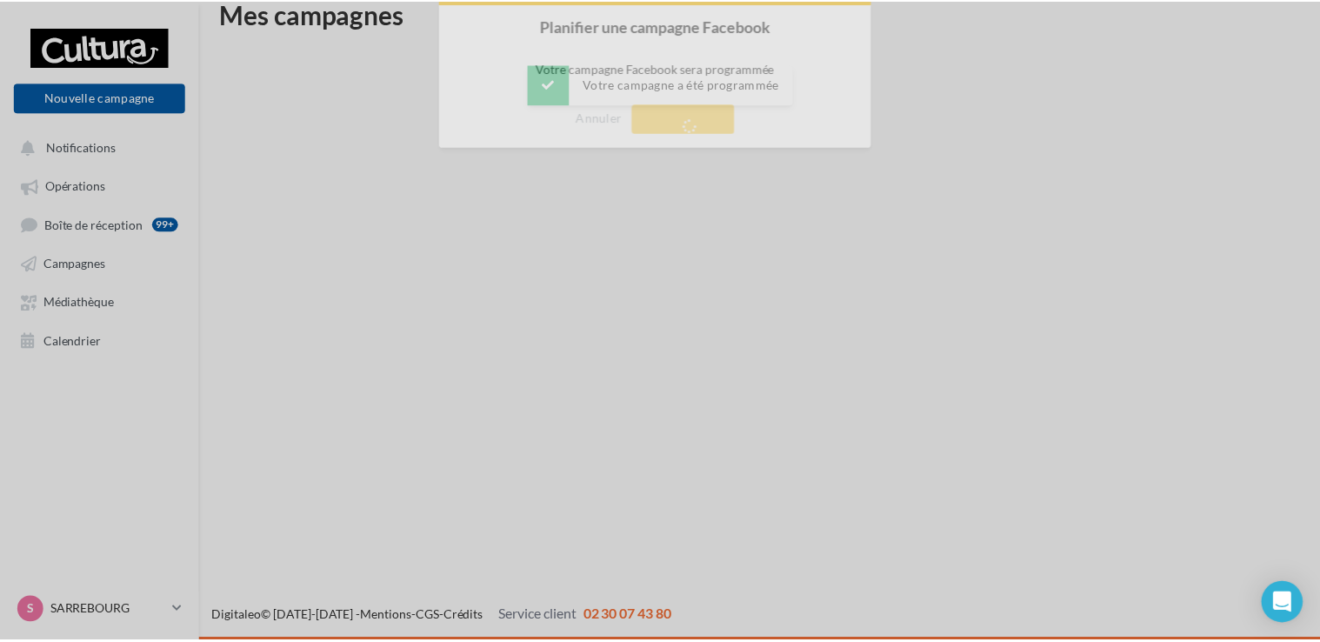
scroll to position [28, 0]
